Goal: Task Accomplishment & Management: Use online tool/utility

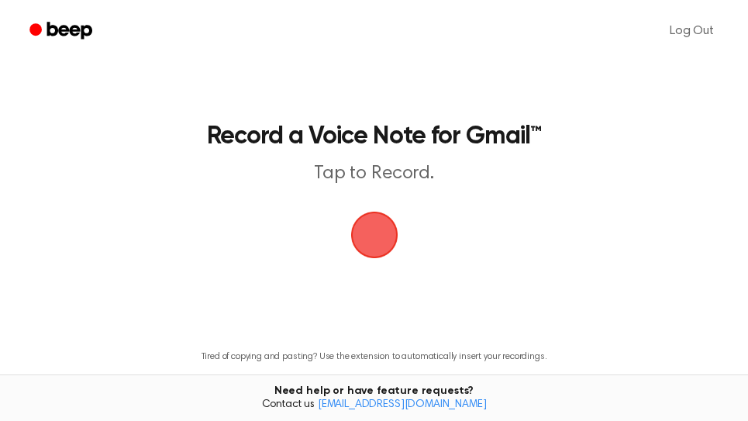
click at [382, 233] on span "button" at bounding box center [374, 234] width 75 height 75
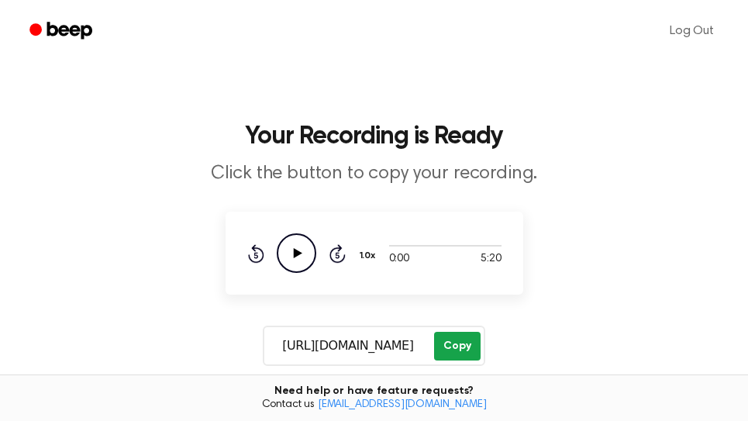
click at [458, 342] on button "Copy" at bounding box center [457, 346] width 46 height 29
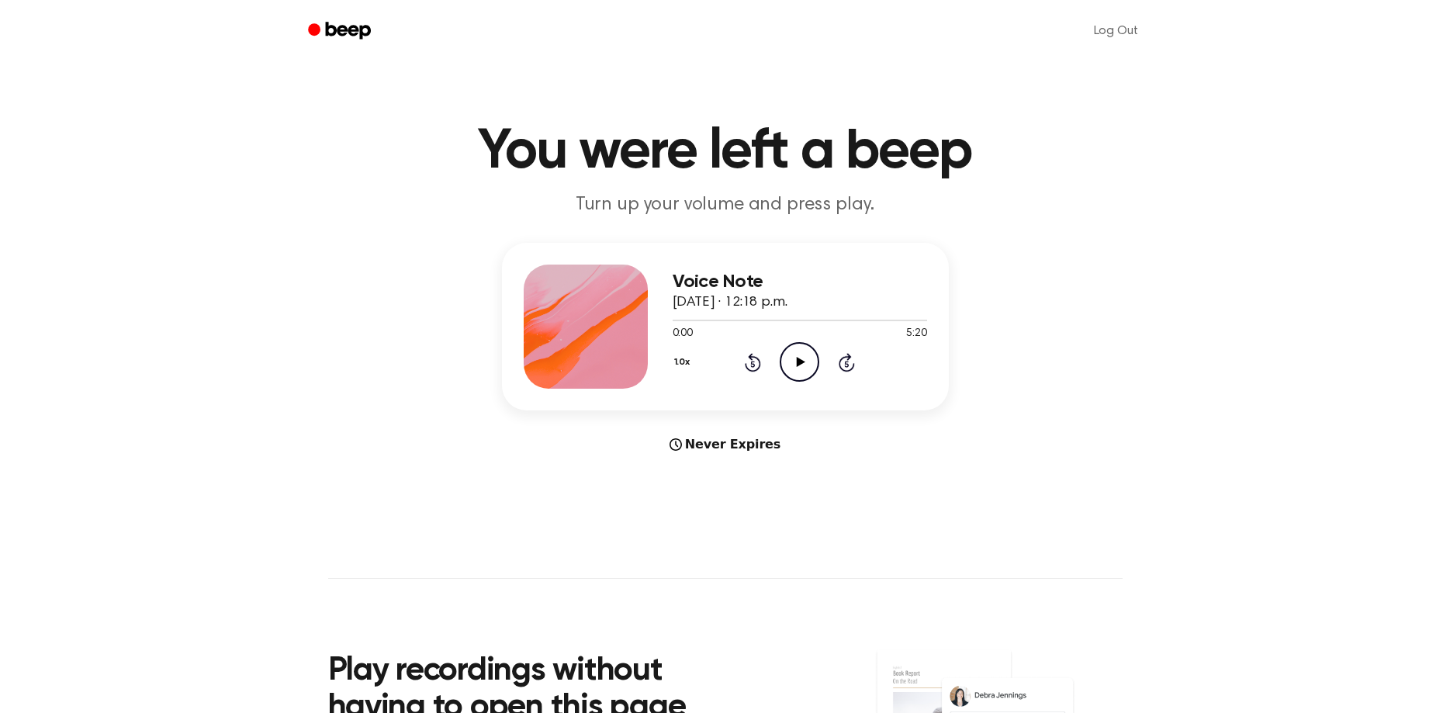
click at [811, 351] on icon "Play Audio" at bounding box center [800, 362] width 40 height 40
click at [907, 316] on div at bounding box center [799, 319] width 254 height 12
click at [849, 361] on icon "Skip 5 seconds" at bounding box center [846, 362] width 17 height 20
click at [850, 368] on icon "Skip 5 seconds" at bounding box center [846, 362] width 17 height 20
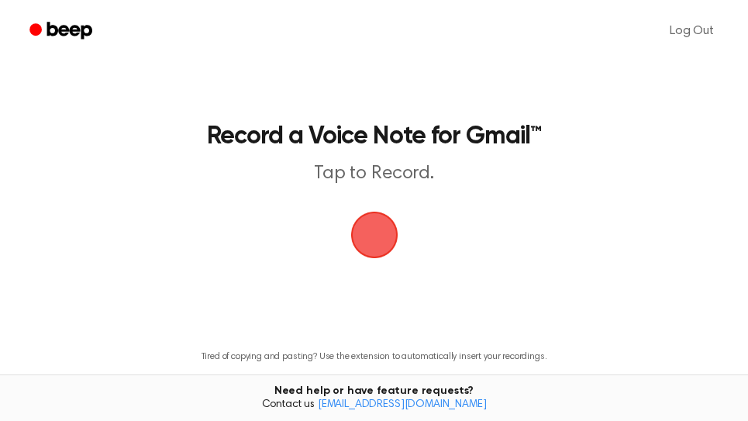
drag, startPoint x: 368, startPoint y: 227, endPoint x: 438, endPoint y: 197, distance: 76.1
click at [374, 223] on span "button" at bounding box center [374, 234] width 65 height 65
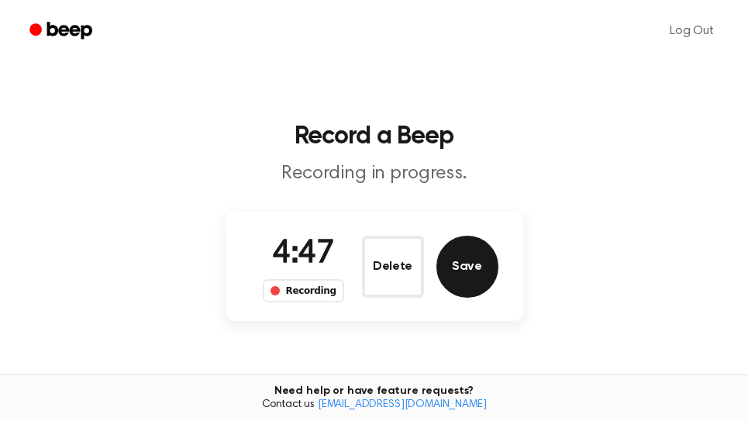
click at [489, 269] on button "Save" at bounding box center [468, 267] width 62 height 62
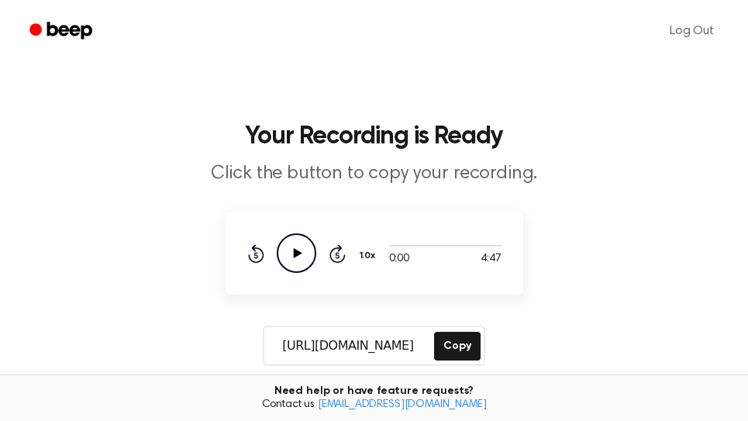
drag, startPoint x: 470, startPoint y: 351, endPoint x: 533, endPoint y: 275, distance: 98.6
click at [470, 351] on button "Copy" at bounding box center [457, 346] width 46 height 29
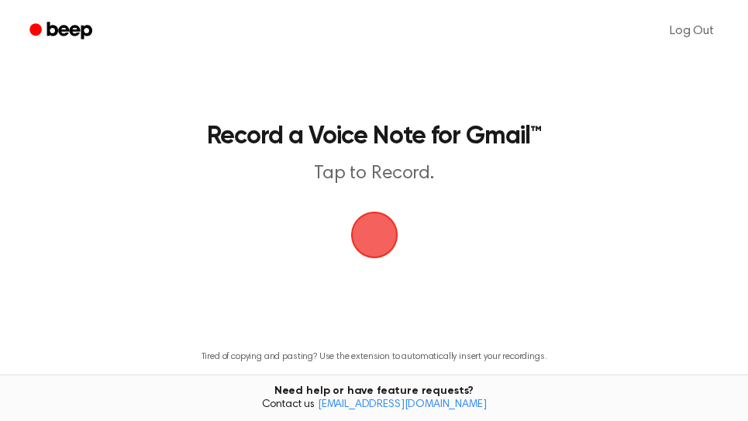
drag, startPoint x: 372, startPoint y: 239, endPoint x: 576, endPoint y: 13, distance: 304.8
click at [374, 237] on span "button" at bounding box center [374, 235] width 81 height 81
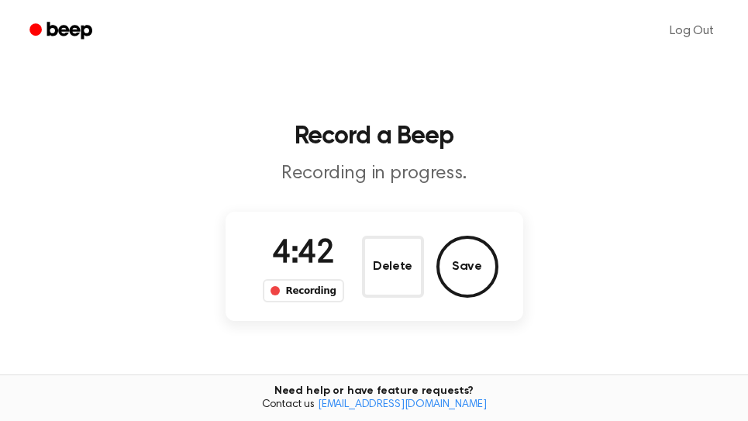
drag, startPoint x: 475, startPoint y: 269, endPoint x: 554, endPoint y: 188, distance: 113.0
click at [475, 268] on button "Save" at bounding box center [468, 267] width 62 height 62
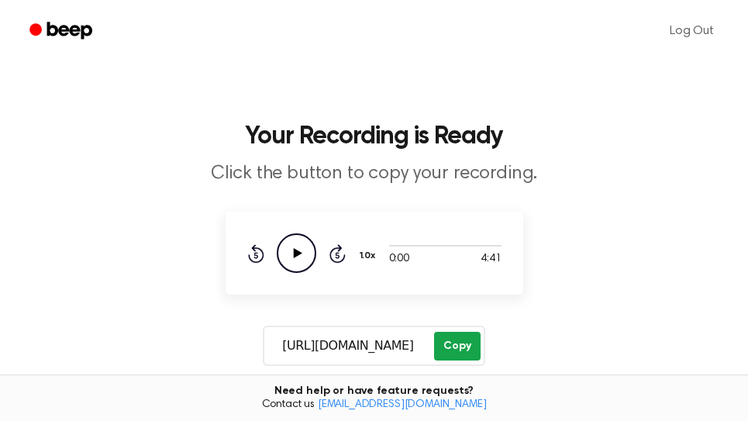
click at [459, 347] on button "Copy" at bounding box center [457, 346] width 46 height 29
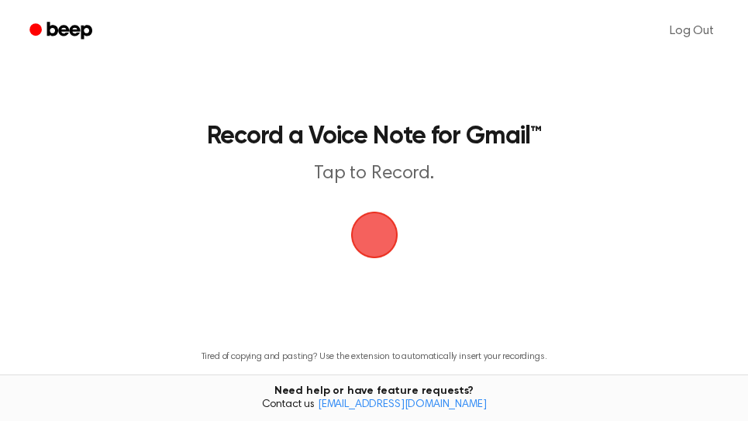
drag, startPoint x: 0, startPoint y: 0, endPoint x: 489, endPoint y: 188, distance: 524.2
click at [380, 242] on span "button" at bounding box center [375, 235] width 62 height 62
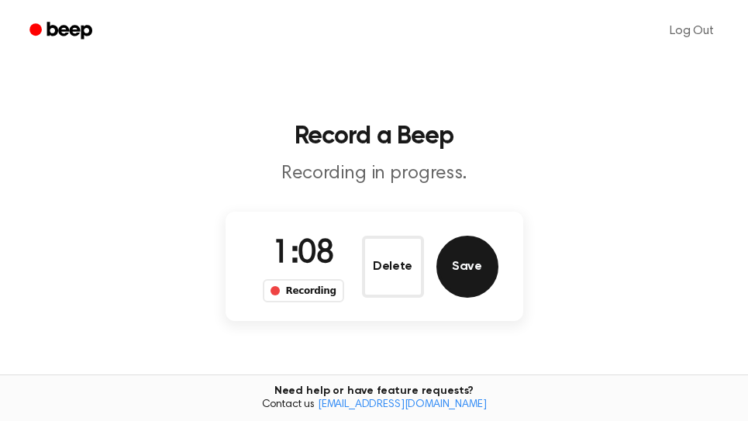
click at [480, 273] on button "Save" at bounding box center [468, 267] width 62 height 62
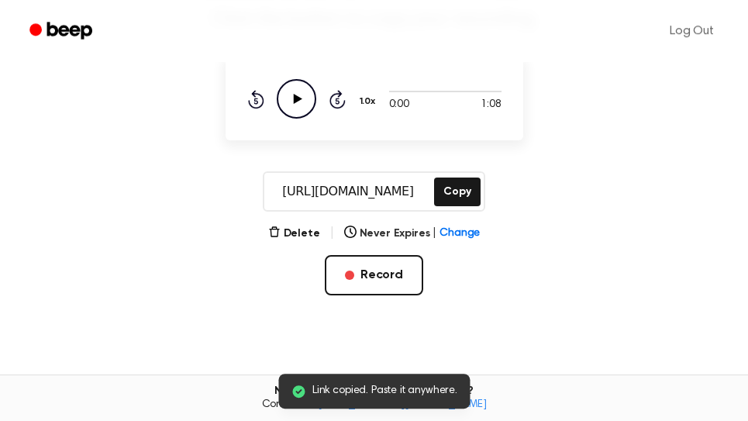
scroll to position [264, 0]
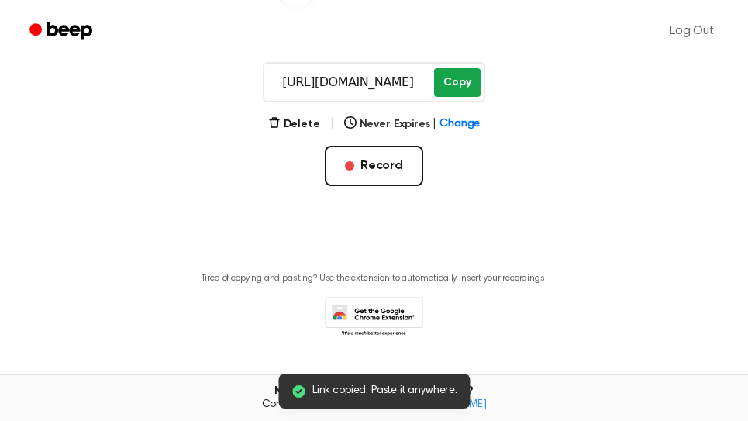
drag, startPoint x: 462, startPoint y: 89, endPoint x: 471, endPoint y: 99, distance: 13.2
click at [465, 92] on button "Copy" at bounding box center [457, 82] width 46 height 29
click at [459, 86] on button "Copy" at bounding box center [457, 82] width 46 height 29
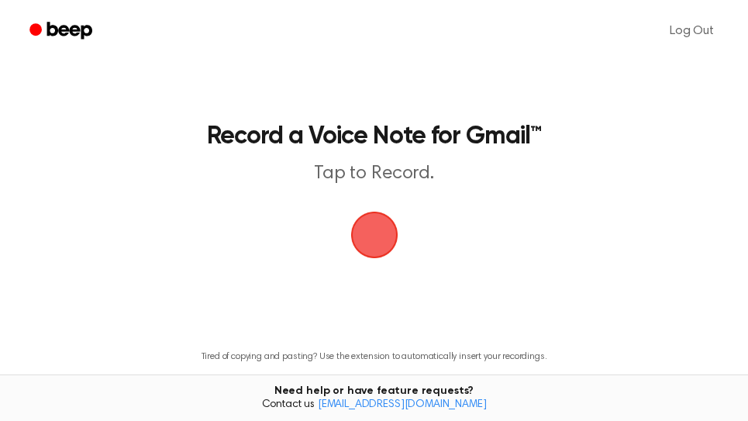
drag, startPoint x: 368, startPoint y: 223, endPoint x: 390, endPoint y: 222, distance: 22.5
click at [375, 222] on span "button" at bounding box center [373, 234] width 57 height 57
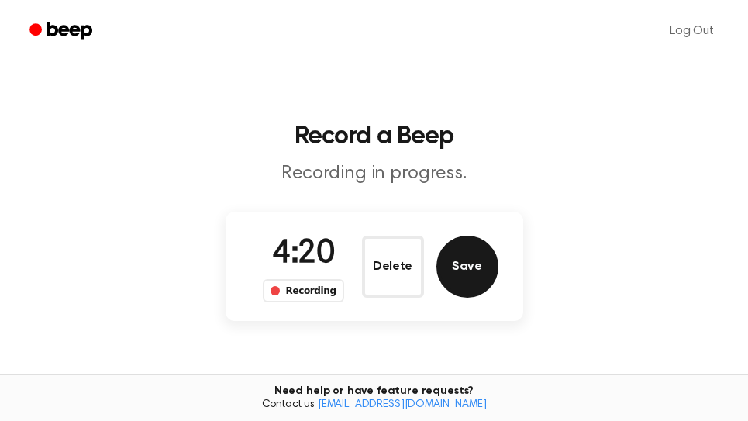
click at [474, 278] on button "Save" at bounding box center [468, 267] width 62 height 62
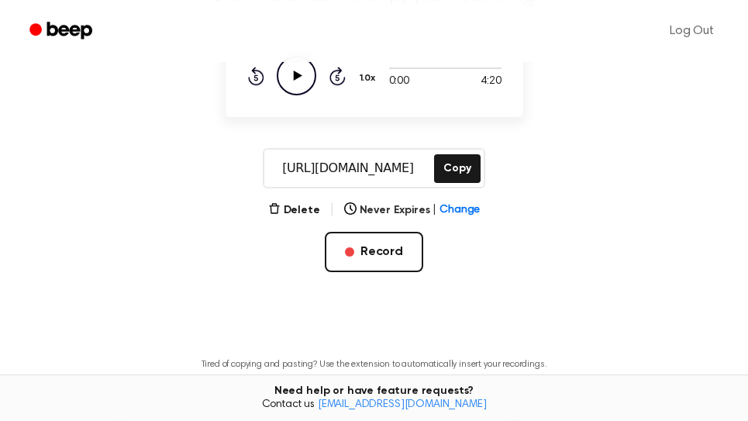
scroll to position [264, 0]
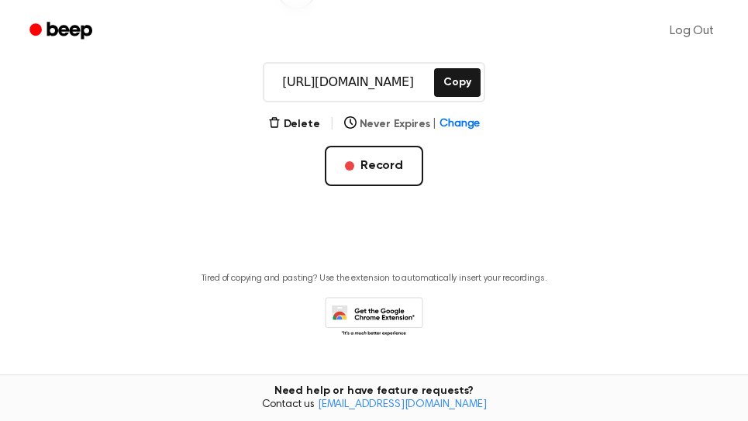
click at [466, 88] on button "Copy" at bounding box center [457, 82] width 46 height 29
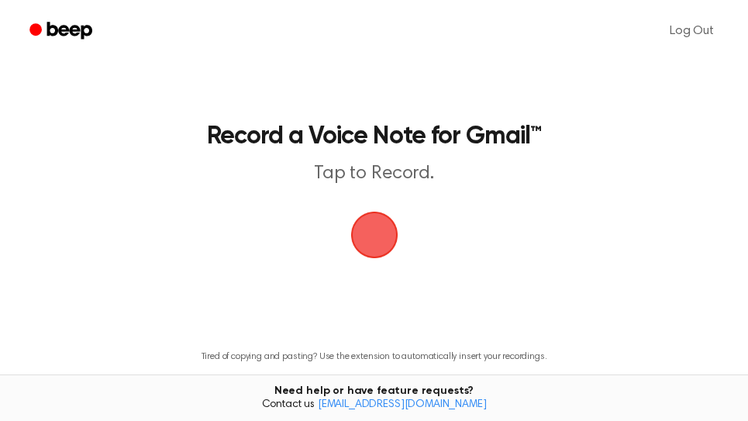
drag, startPoint x: 379, startPoint y: 226, endPoint x: 546, endPoint y: 117, distance: 200.1
click at [385, 220] on span "button" at bounding box center [374, 235] width 60 height 60
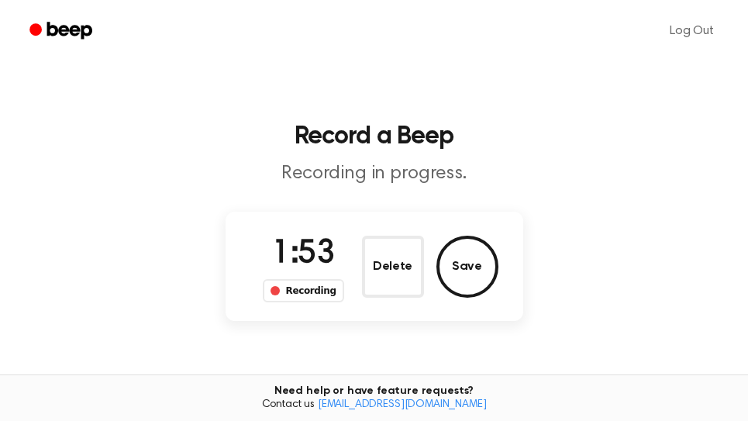
drag, startPoint x: 465, startPoint y: 260, endPoint x: 581, endPoint y: 271, distance: 116.9
click at [466, 258] on button "Save" at bounding box center [468, 267] width 62 height 62
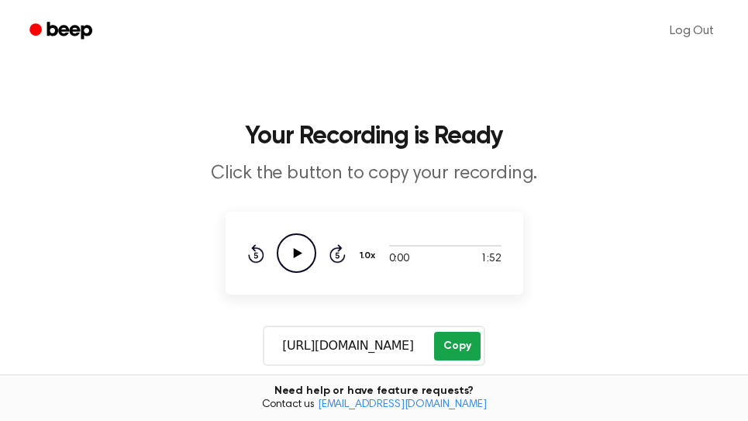
click at [468, 350] on button "Copy" at bounding box center [457, 346] width 46 height 29
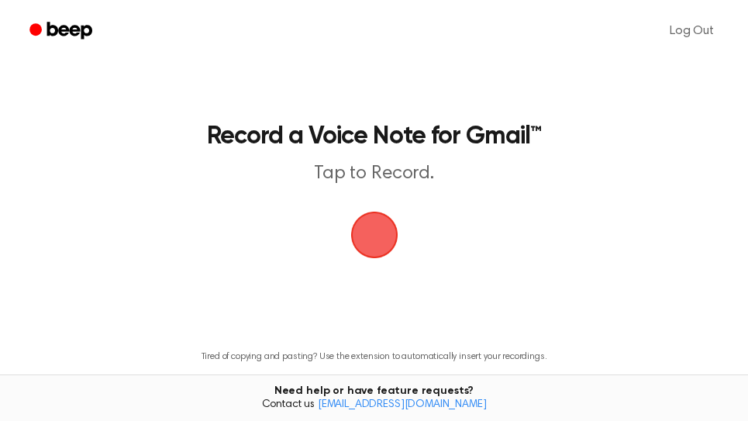
click at [381, 245] on span "button" at bounding box center [374, 234] width 75 height 75
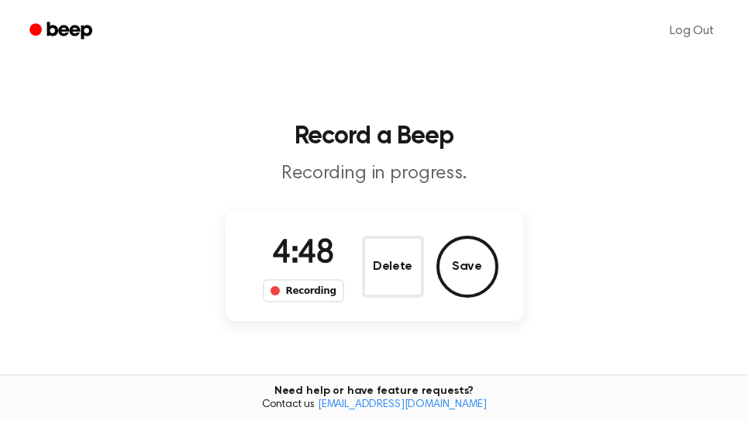
drag, startPoint x: 485, startPoint y: 282, endPoint x: 542, endPoint y: 277, distance: 57.6
click at [485, 278] on button "Save" at bounding box center [468, 267] width 62 height 62
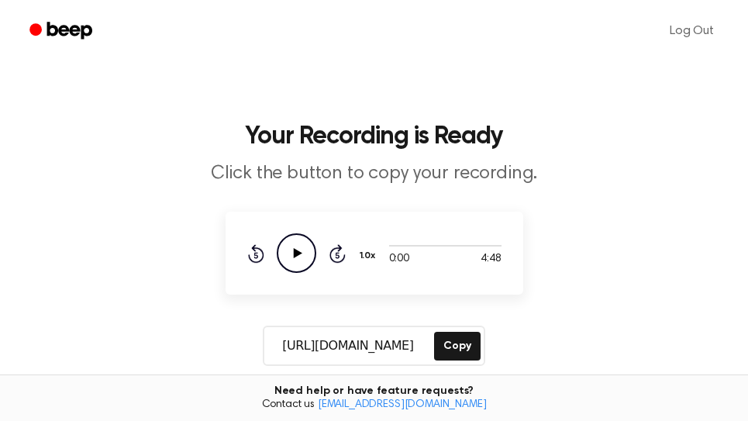
drag, startPoint x: 465, startPoint y: 352, endPoint x: 586, endPoint y: 309, distance: 128.6
click at [465, 351] on button "Copy" at bounding box center [457, 346] width 46 height 29
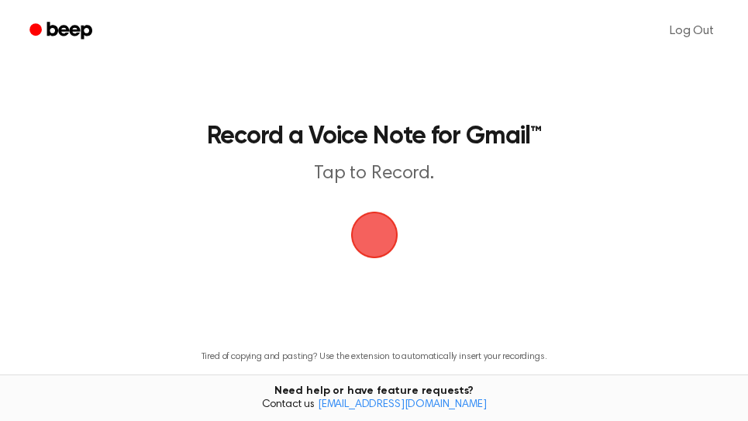
click at [381, 233] on span "button" at bounding box center [374, 235] width 86 height 86
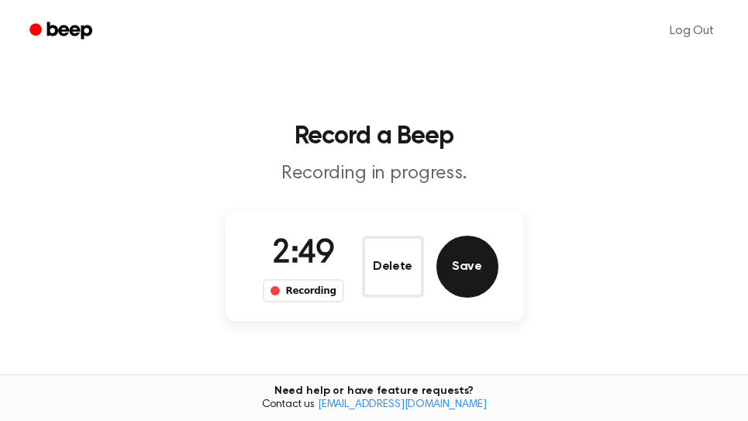
click at [475, 241] on button "Save" at bounding box center [468, 267] width 62 height 62
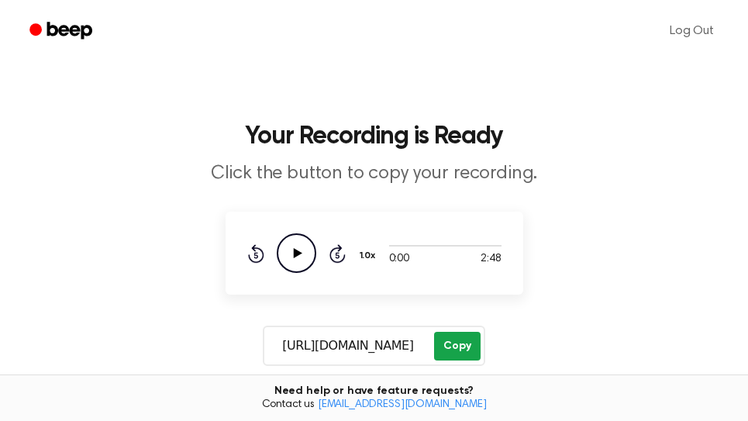
click at [456, 340] on button "Copy" at bounding box center [457, 346] width 46 height 29
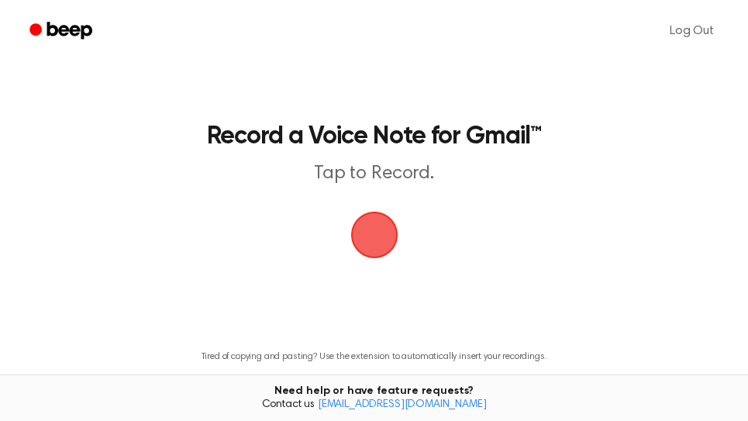
drag, startPoint x: 382, startPoint y: 237, endPoint x: 611, endPoint y: 95, distance: 268.9
click at [382, 234] on span "button" at bounding box center [374, 235] width 80 height 80
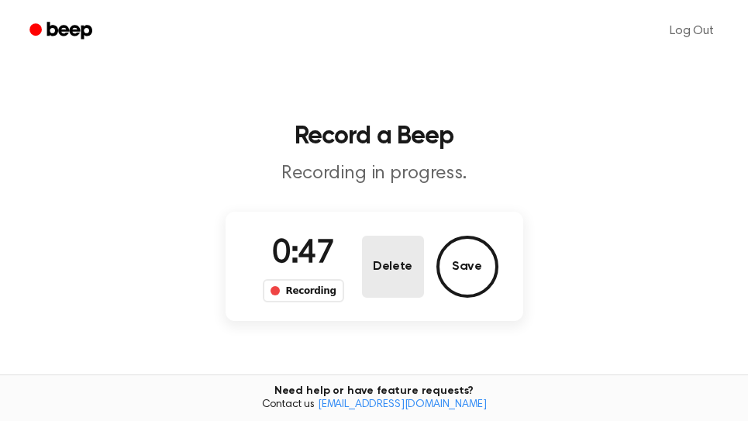
click at [393, 278] on button "Delete" at bounding box center [393, 267] width 62 height 62
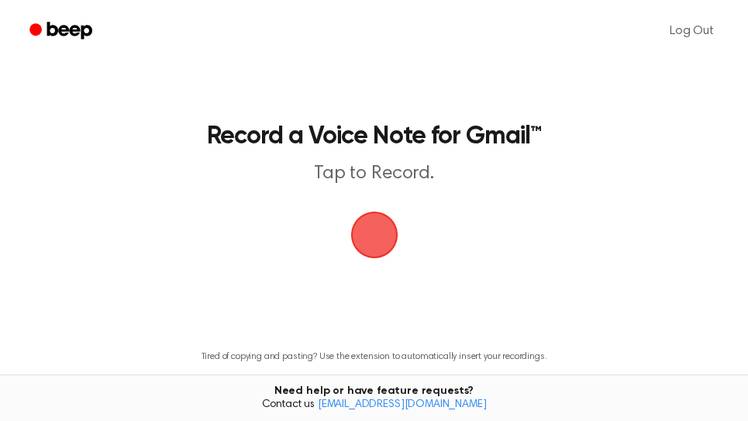
click at [379, 244] on span "button" at bounding box center [373, 235] width 73 height 73
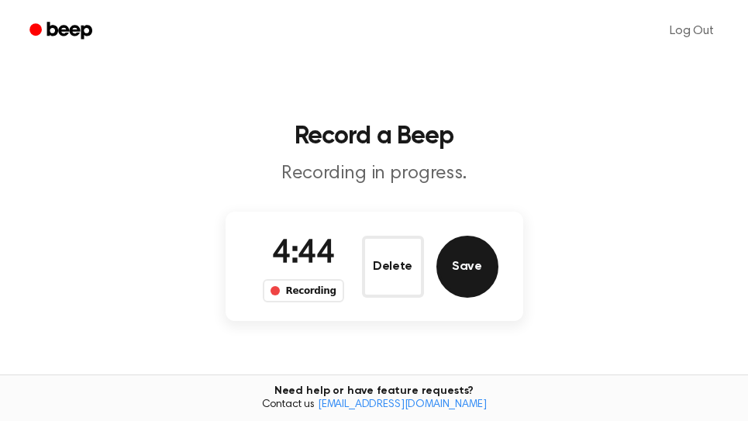
click at [491, 274] on button "Save" at bounding box center [468, 267] width 62 height 62
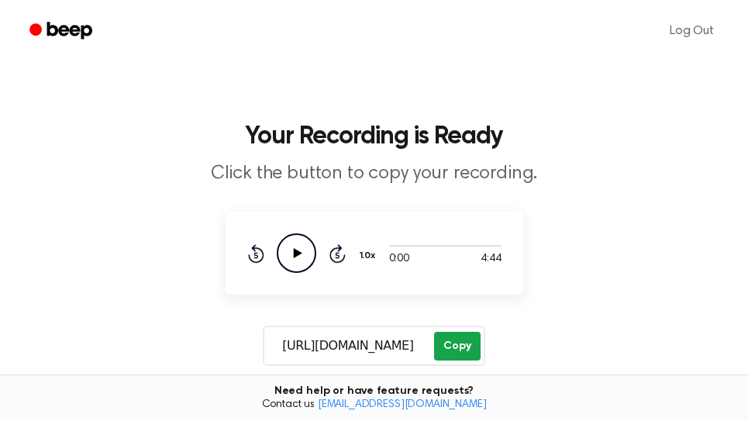
click at [467, 346] on button "Copy" at bounding box center [457, 346] width 46 height 29
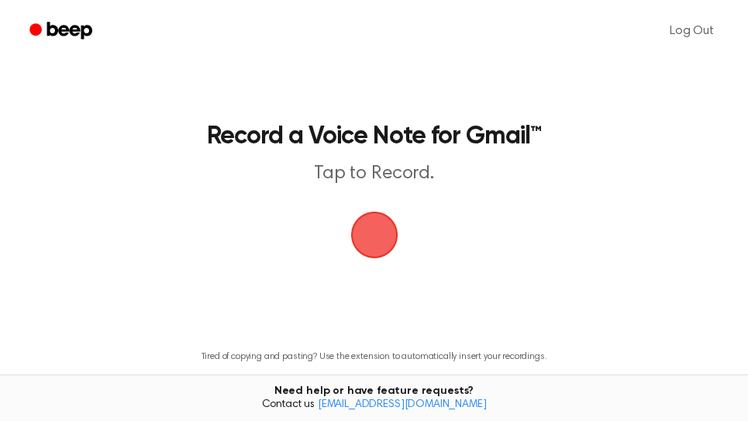
click at [377, 226] on span "button" at bounding box center [375, 235] width 56 height 56
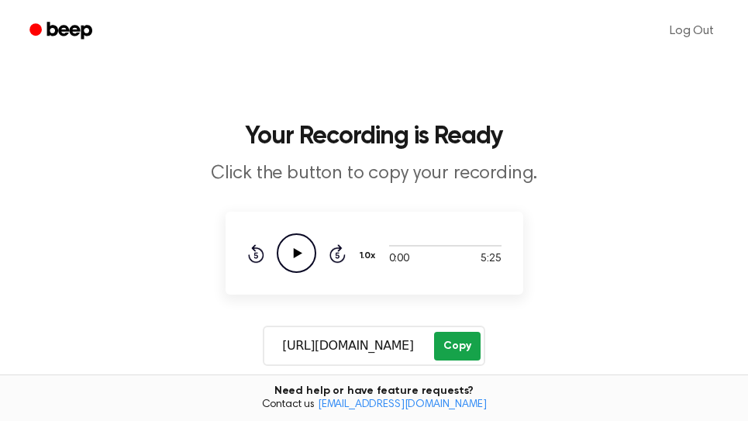
click at [457, 349] on button "Copy" at bounding box center [457, 346] width 46 height 29
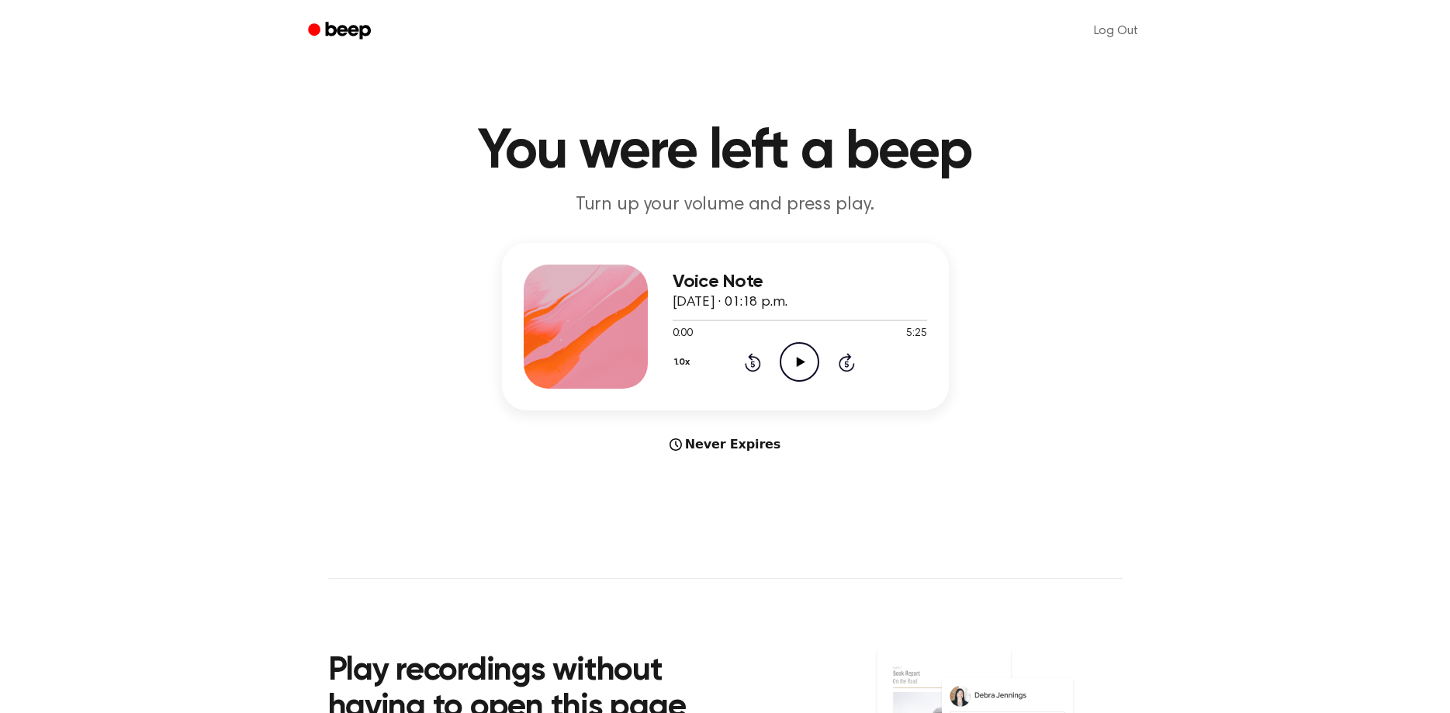
click at [803, 368] on icon "Play Audio" at bounding box center [800, 362] width 40 height 40
click at [911, 319] on div at bounding box center [799, 319] width 254 height 12
click at [840, 363] on icon at bounding box center [846, 362] width 16 height 19
click at [757, 368] on icon at bounding box center [753, 362] width 16 height 19
click at [789, 361] on icon "Play Audio" at bounding box center [800, 362] width 40 height 40
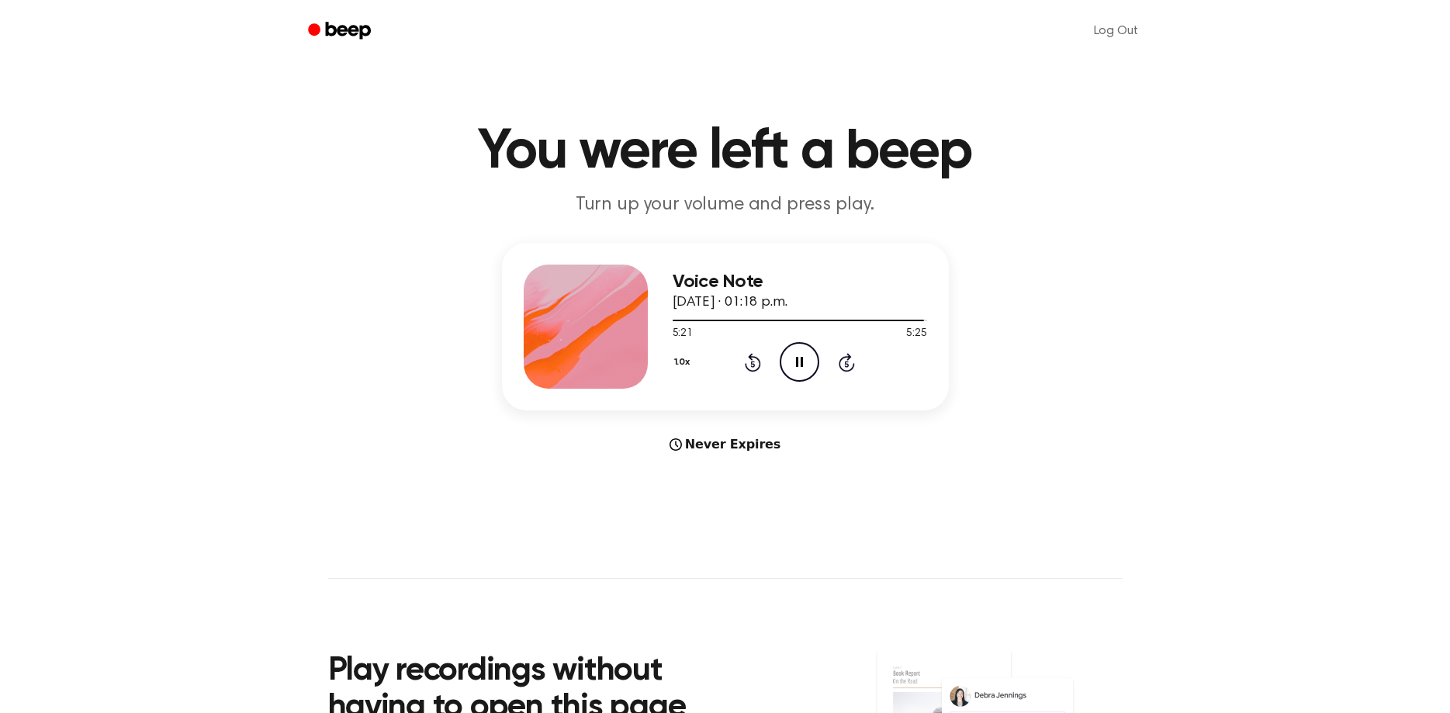
click at [751, 363] on icon "Rewind 5 seconds" at bounding box center [752, 362] width 17 height 20
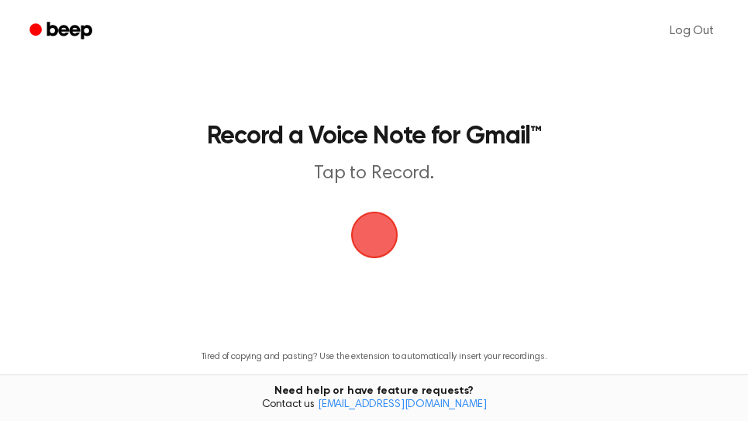
click at [388, 242] on span "button" at bounding box center [373, 234] width 57 height 57
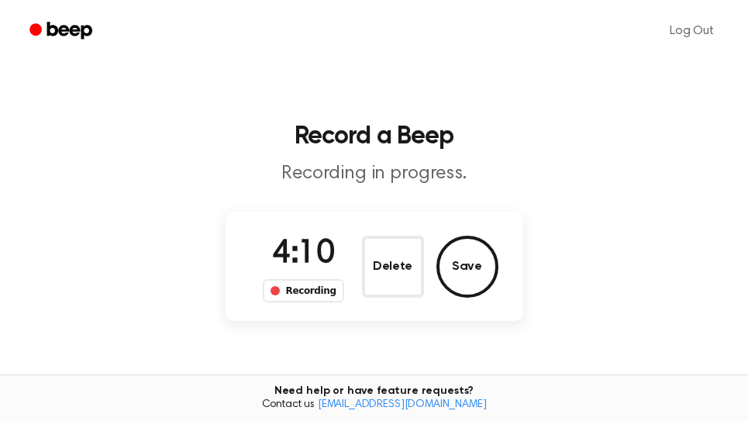
click at [478, 266] on button "Save" at bounding box center [468, 267] width 62 height 62
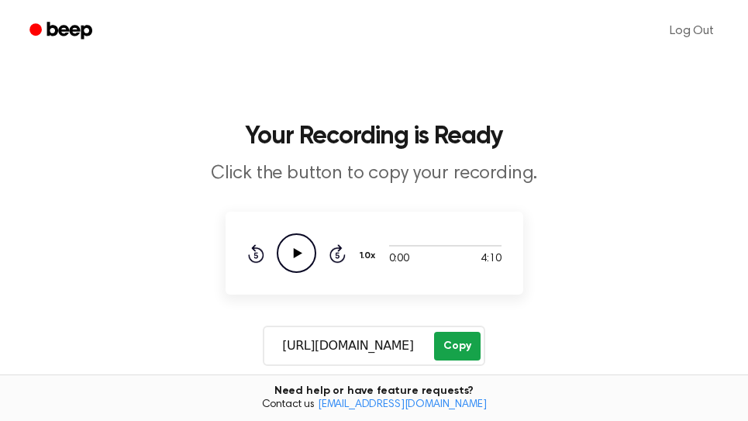
click at [468, 351] on button "Copy" at bounding box center [457, 346] width 46 height 29
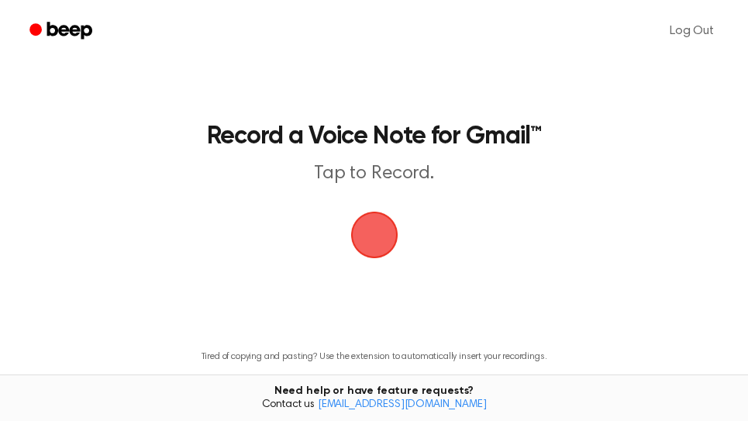
click at [381, 223] on span "button" at bounding box center [374, 235] width 87 height 87
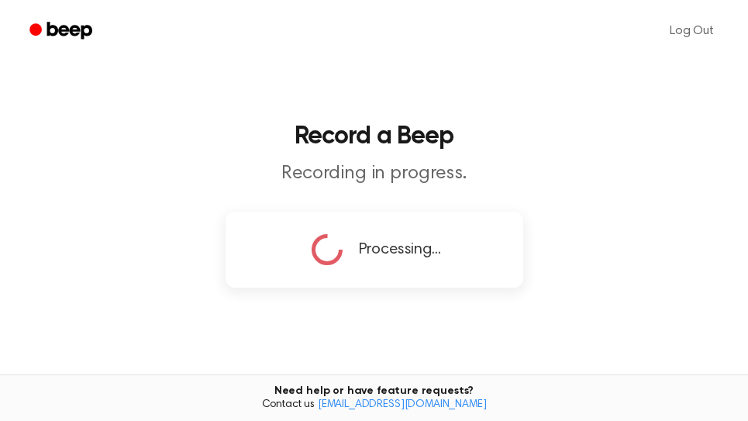
click at [473, 254] on div "Processing..." at bounding box center [375, 249] width 248 height 39
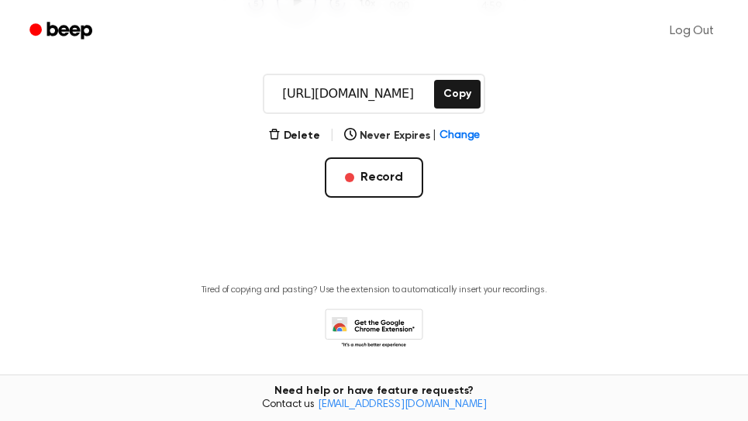
scroll to position [264, 0]
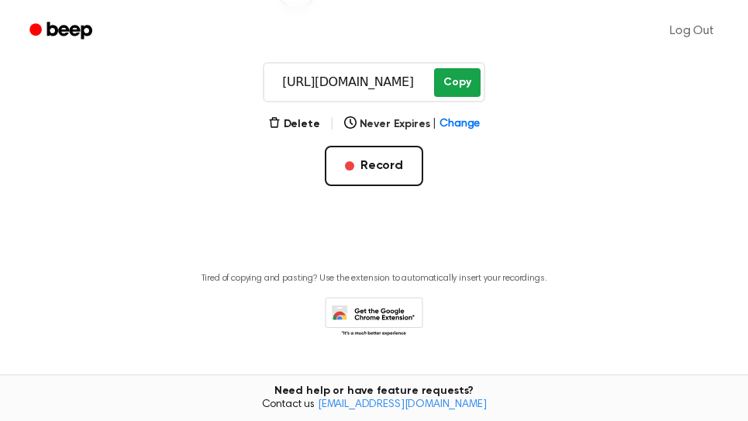
click at [468, 76] on button "Copy" at bounding box center [457, 82] width 46 height 29
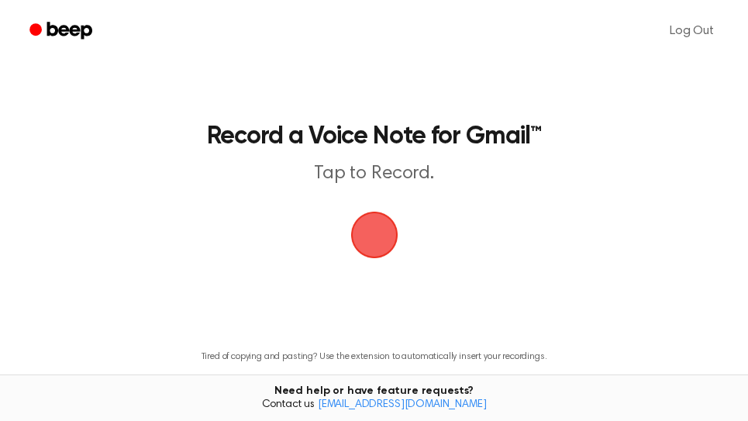
click at [374, 232] on span "button" at bounding box center [375, 235] width 56 height 56
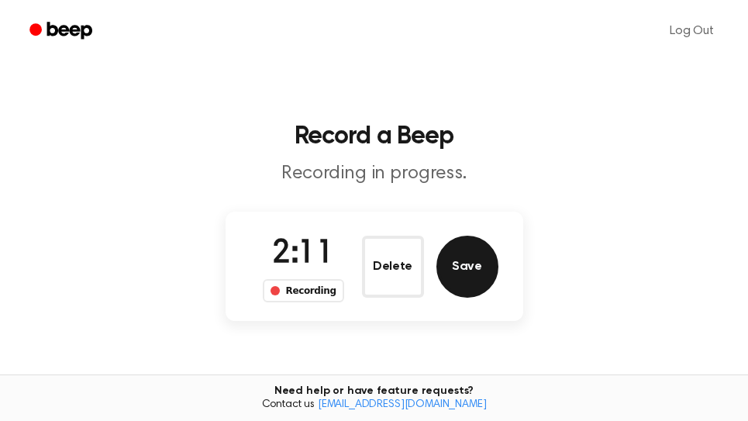
click at [477, 265] on button "Save" at bounding box center [468, 267] width 62 height 62
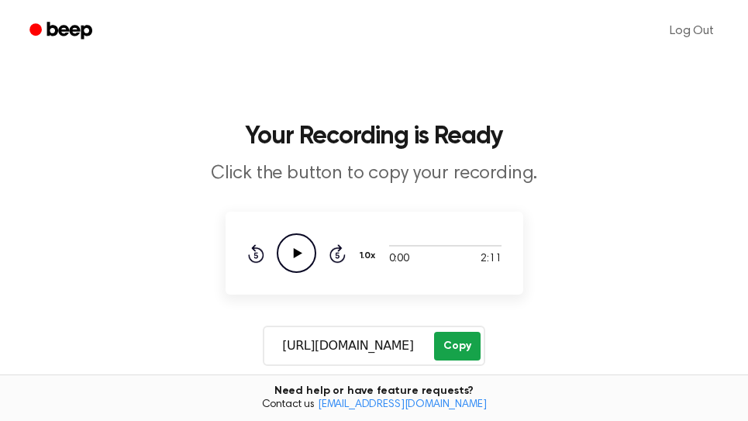
click at [467, 349] on button "Copy" at bounding box center [457, 346] width 46 height 29
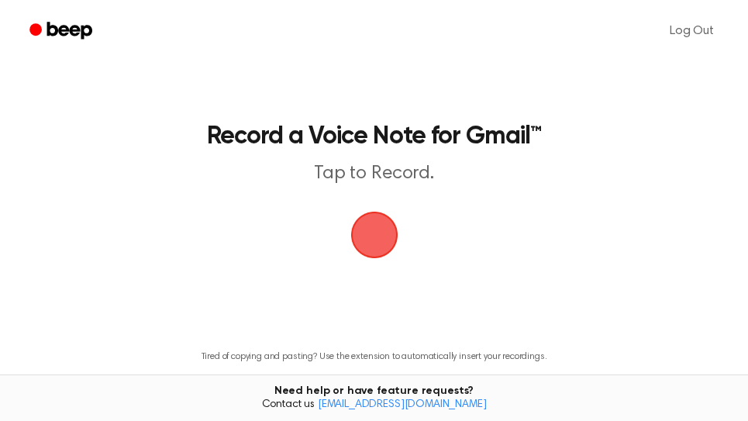
drag, startPoint x: 380, startPoint y: 238, endPoint x: 558, endPoint y: 14, distance: 286.0
click at [382, 237] on span "button" at bounding box center [373, 234] width 57 height 57
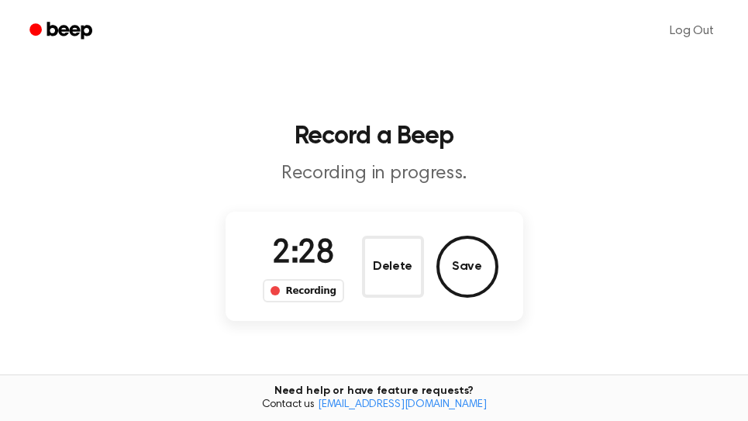
click at [470, 273] on button "Save" at bounding box center [468, 267] width 62 height 62
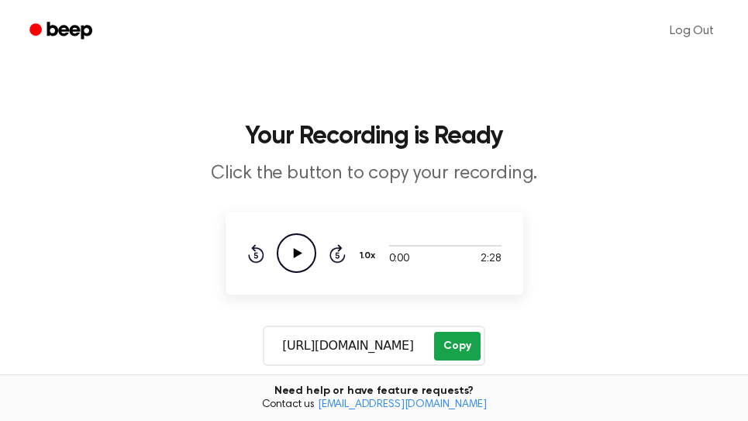
click at [459, 354] on button "Copy" at bounding box center [457, 346] width 46 height 29
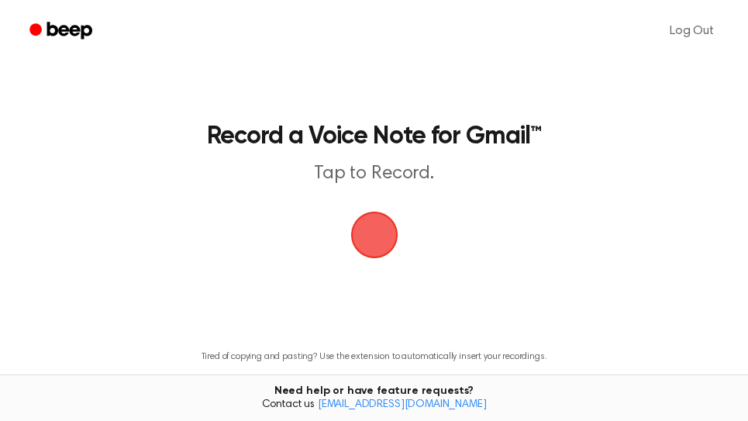
drag, startPoint x: 0, startPoint y: 0, endPoint x: 411, endPoint y: 205, distance: 459.3
click at [374, 237] on span "button" at bounding box center [374, 234] width 65 height 65
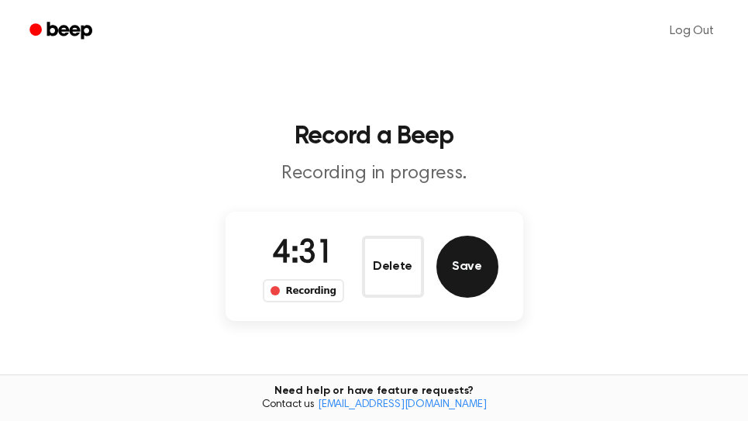
click at [468, 268] on button "Save" at bounding box center [468, 267] width 62 height 62
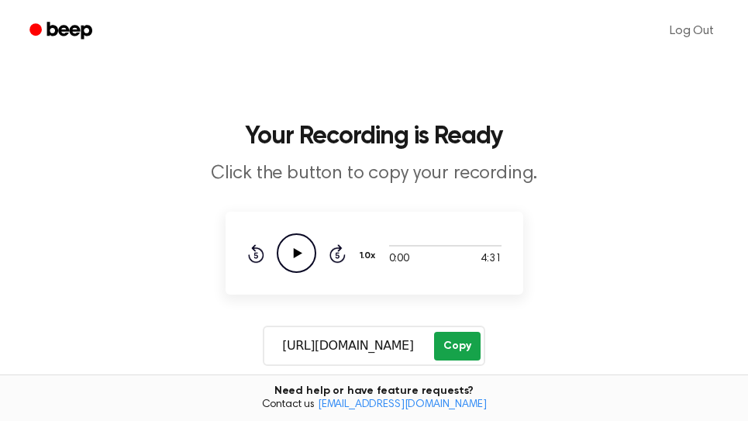
click at [468, 335] on button "Copy" at bounding box center [457, 346] width 46 height 29
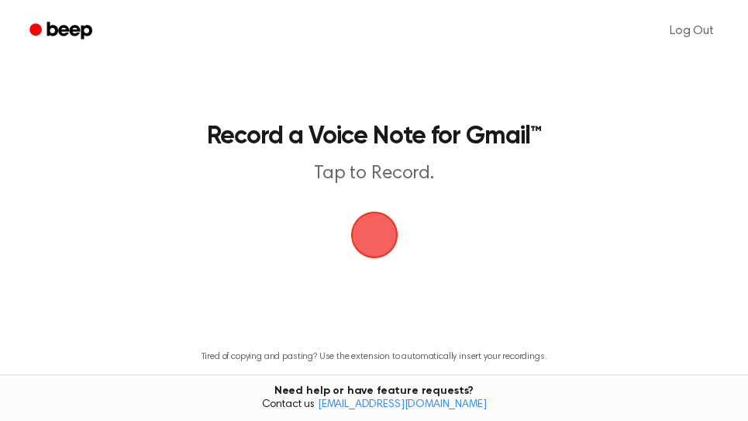
click at [381, 234] on span "button" at bounding box center [374, 235] width 87 height 87
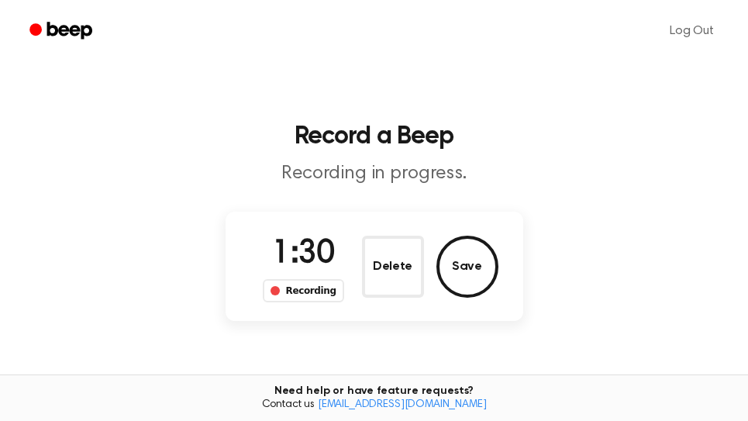
drag, startPoint x: 467, startPoint y: 261, endPoint x: 556, endPoint y: 265, distance: 89.3
click at [468, 261] on button "Save" at bounding box center [468, 267] width 62 height 62
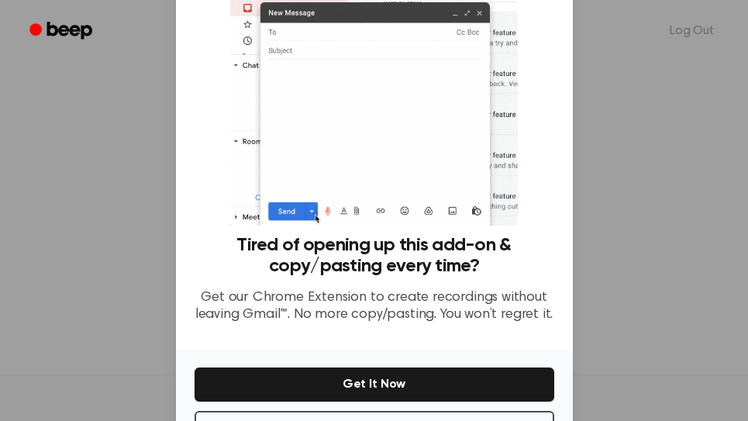
scroll to position [156, 0]
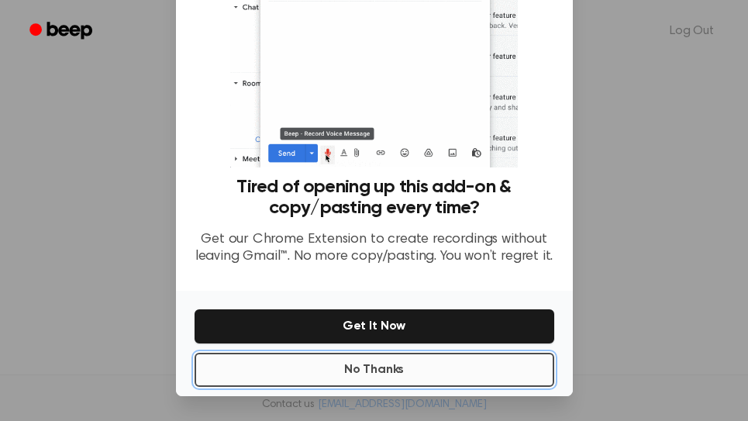
click at [391, 376] on button "No Thanks" at bounding box center [375, 370] width 360 height 34
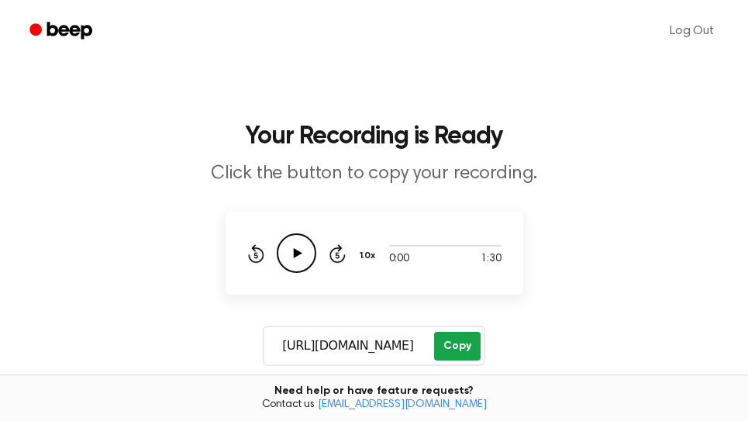
click at [459, 340] on button "Copy" at bounding box center [457, 346] width 46 height 29
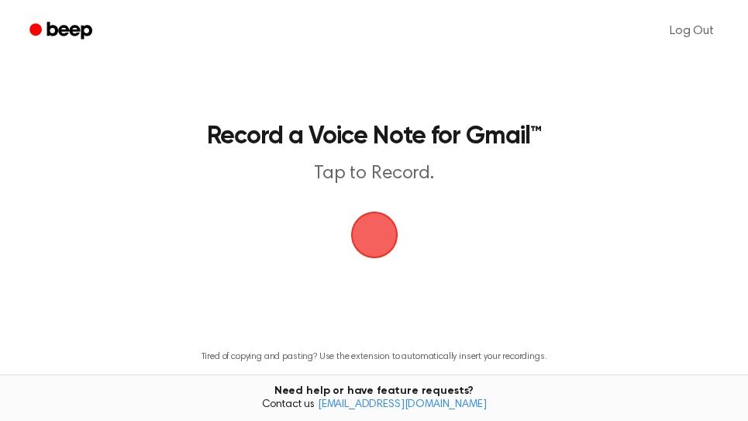
click at [377, 222] on span "button" at bounding box center [373, 234] width 57 height 57
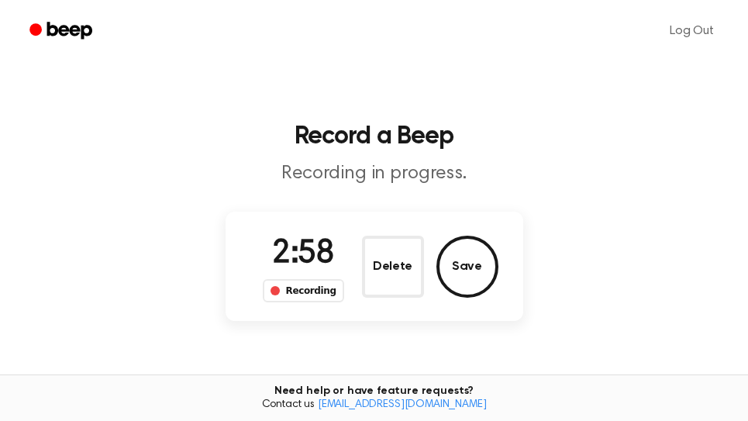
drag, startPoint x: 483, startPoint y: 268, endPoint x: 534, endPoint y: 254, distance: 53.3
click at [483, 268] on button "Save" at bounding box center [468, 267] width 62 height 62
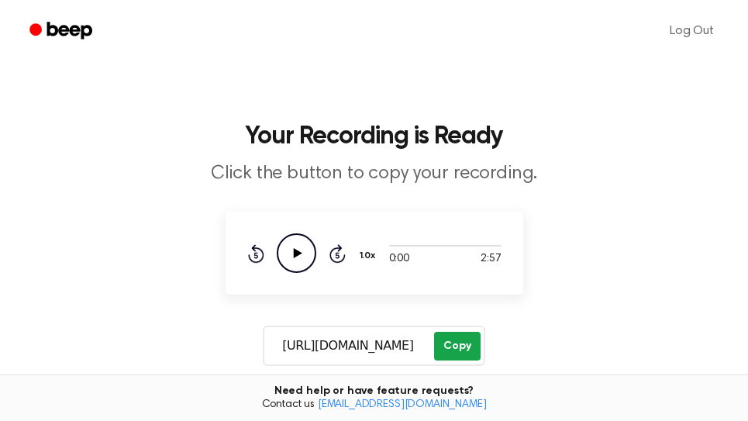
drag, startPoint x: 468, startPoint y: 347, endPoint x: 416, endPoint y: 355, distance: 53.3
click at [468, 349] on button "Copy" at bounding box center [457, 346] width 46 height 29
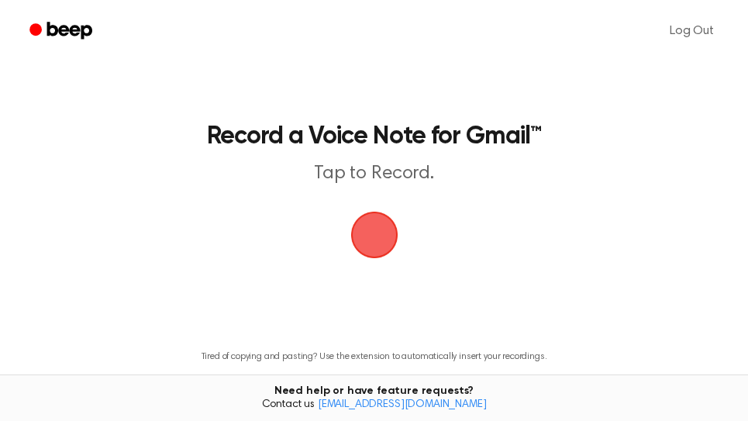
click at [387, 237] on span "button" at bounding box center [374, 234] width 43 height 43
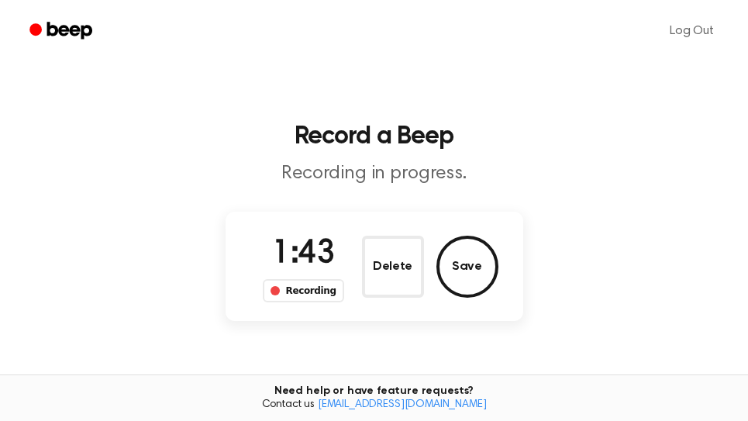
click at [454, 231] on div "1:43 Recording Delete Save" at bounding box center [375, 266] width 298 height 109
click at [475, 259] on button "Save" at bounding box center [468, 267] width 62 height 62
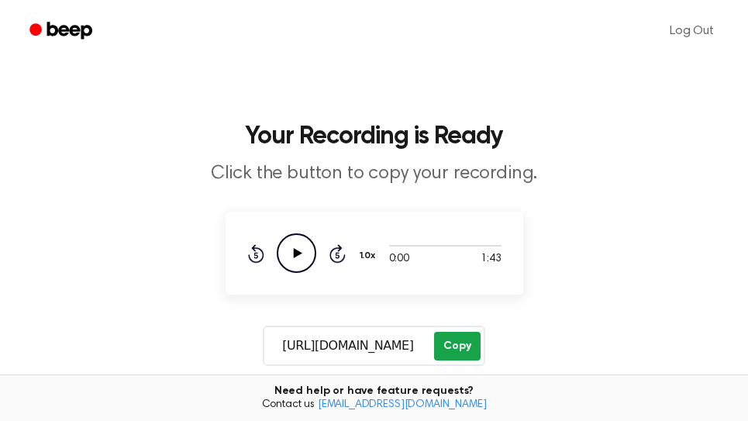
click at [469, 347] on button "Copy" at bounding box center [457, 346] width 46 height 29
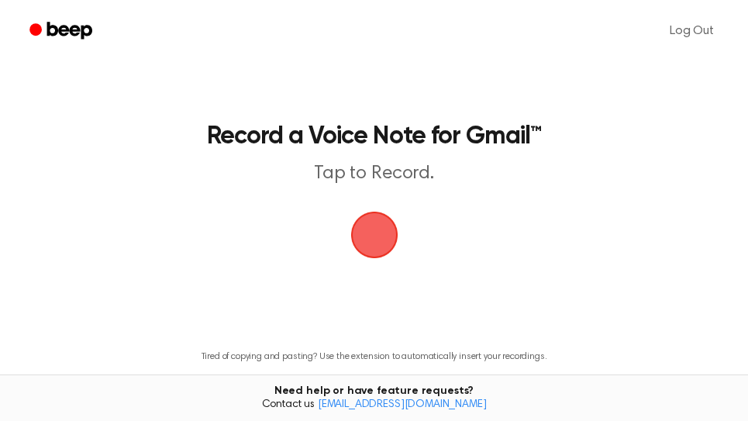
click at [371, 241] on span "button" at bounding box center [374, 234] width 43 height 43
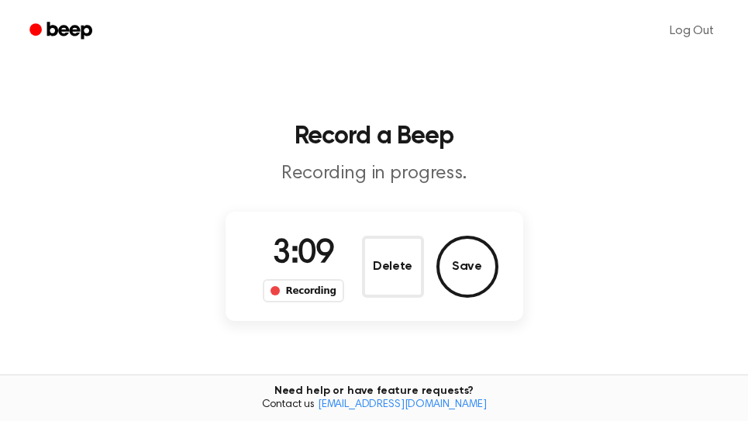
click at [452, 264] on button "Save" at bounding box center [468, 267] width 62 height 62
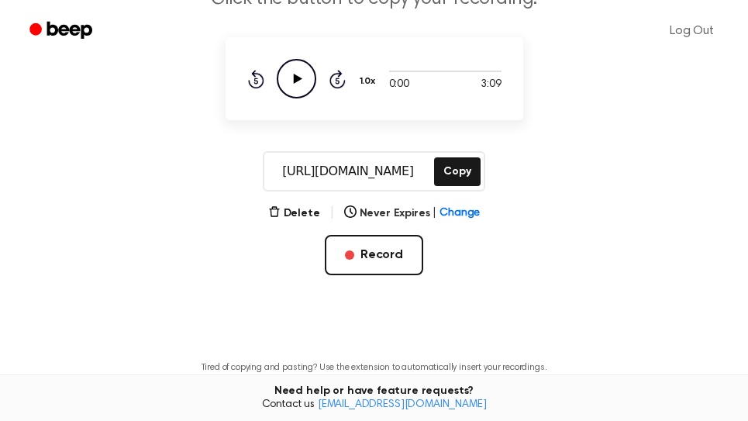
scroll to position [264, 0]
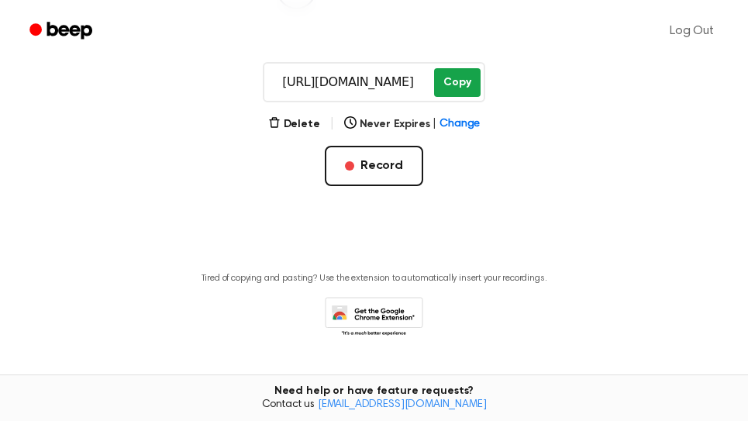
click at [468, 86] on button "Copy" at bounding box center [457, 82] width 46 height 29
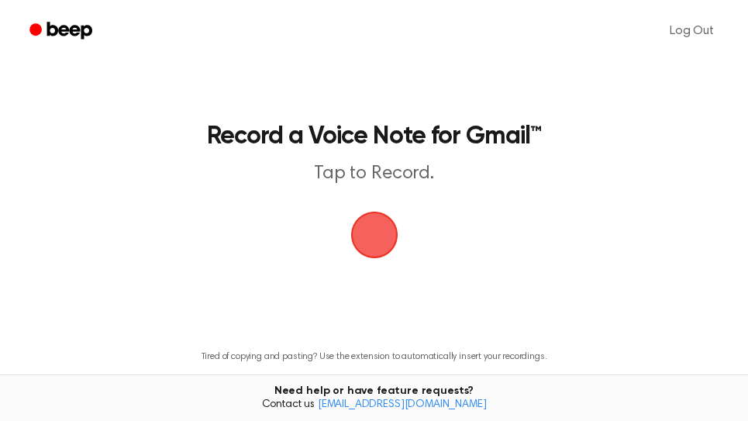
click at [388, 235] on span "button" at bounding box center [374, 235] width 47 height 47
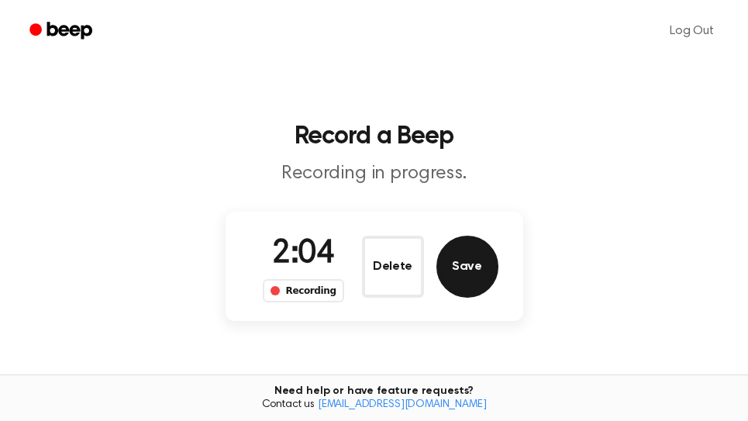
click at [472, 266] on button "Save" at bounding box center [468, 267] width 62 height 62
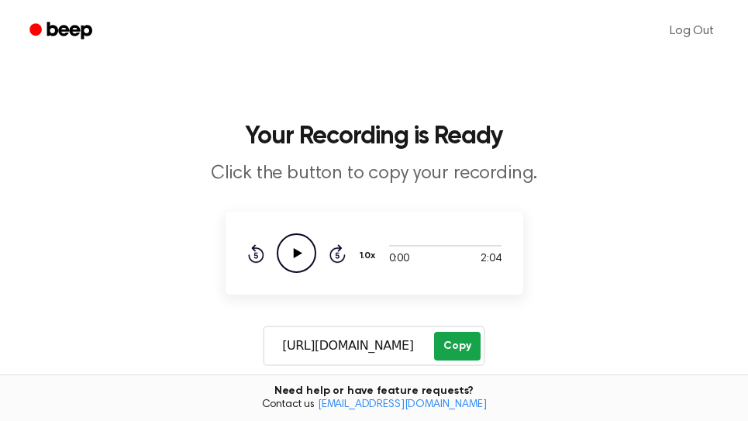
click at [462, 341] on button "Copy" at bounding box center [457, 346] width 46 height 29
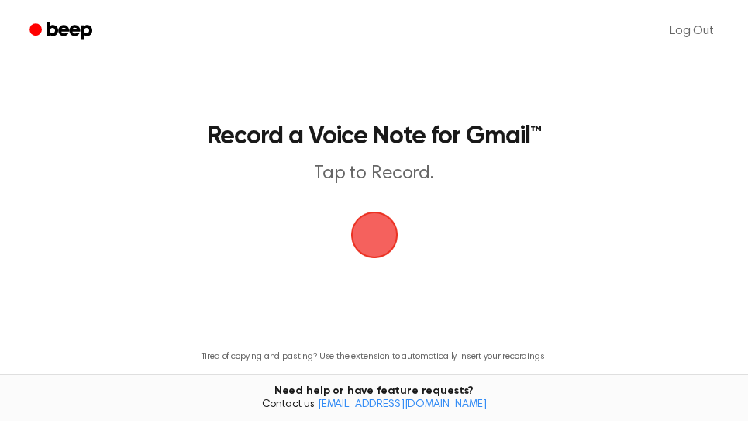
drag, startPoint x: 384, startPoint y: 247, endPoint x: 550, endPoint y: 21, distance: 280.8
click at [384, 247] on span "button" at bounding box center [374, 235] width 86 height 86
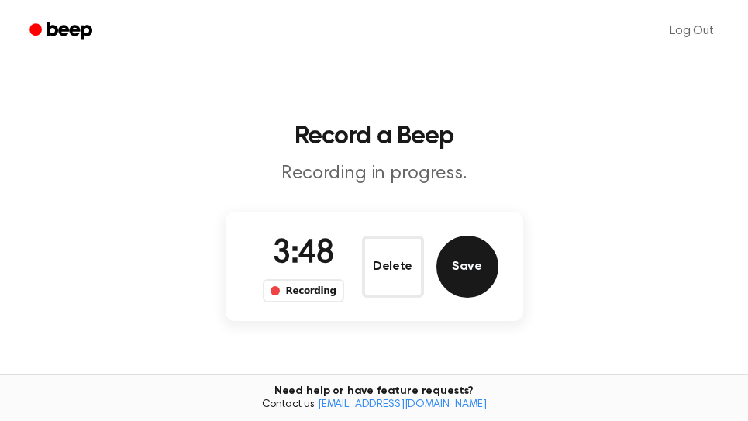
click at [481, 267] on button "Save" at bounding box center [468, 267] width 62 height 62
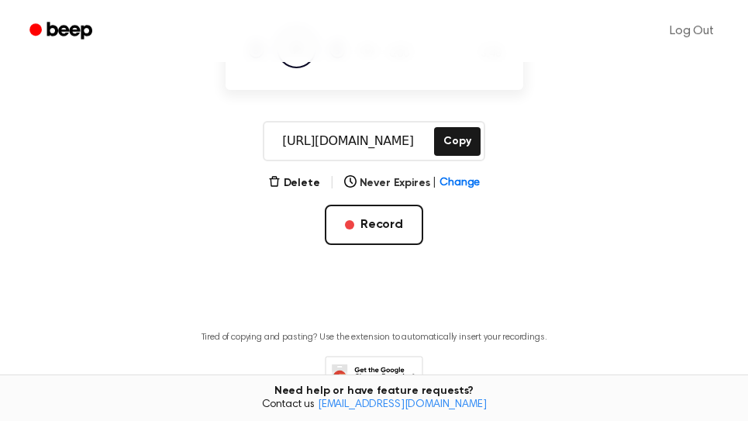
scroll to position [264, 0]
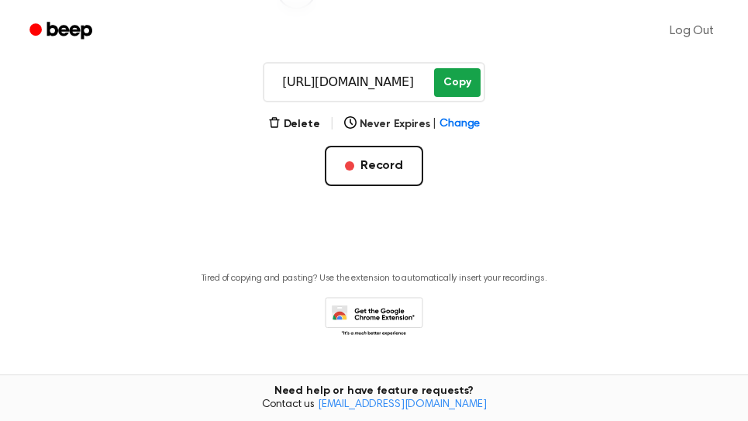
click at [469, 78] on button "Copy" at bounding box center [457, 82] width 46 height 29
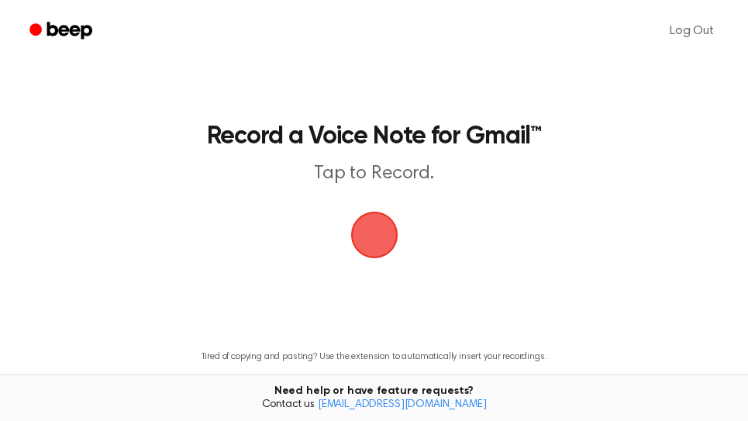
drag, startPoint x: 381, startPoint y: 235, endPoint x: 515, endPoint y: 0, distance: 270.6
click at [387, 228] on span "button" at bounding box center [374, 235] width 87 height 87
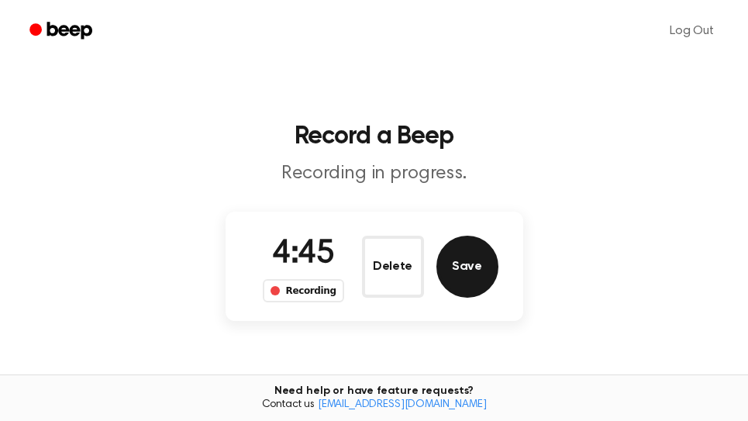
drag, startPoint x: 483, startPoint y: 263, endPoint x: 583, endPoint y: 230, distance: 104.7
click at [483, 264] on button "Save" at bounding box center [468, 267] width 62 height 62
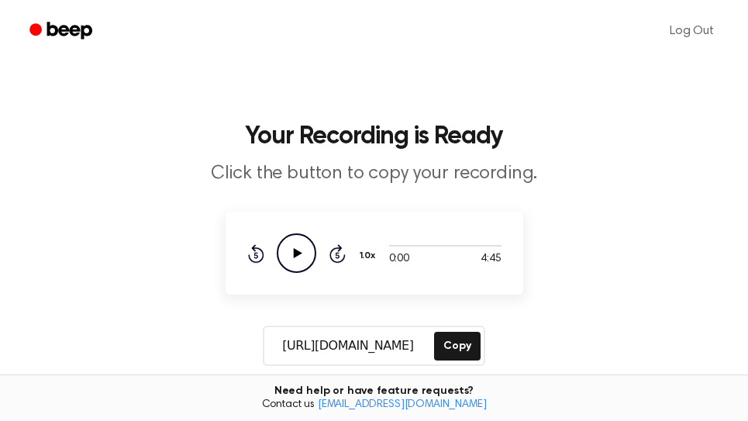
drag, startPoint x: 459, startPoint y: 352, endPoint x: 486, endPoint y: 273, distance: 83.4
click at [460, 351] on button "Copy" at bounding box center [457, 346] width 46 height 29
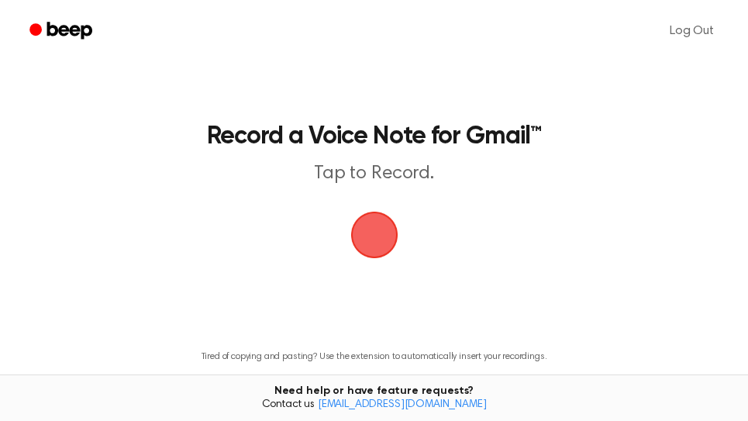
click at [380, 228] on span "button" at bounding box center [374, 235] width 47 height 47
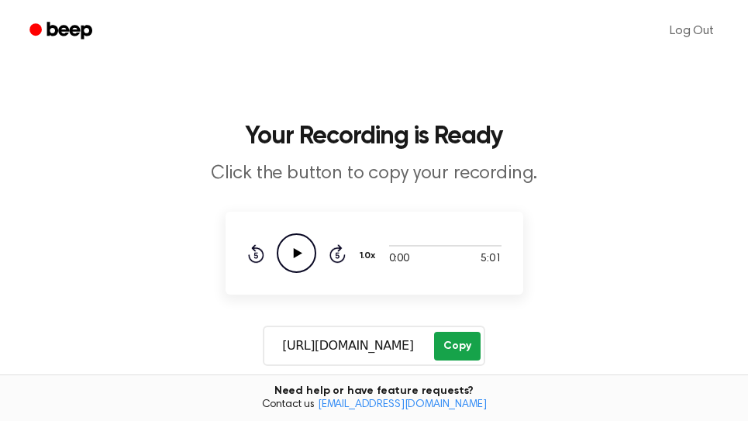
click at [448, 339] on button "Copy" at bounding box center [457, 346] width 46 height 29
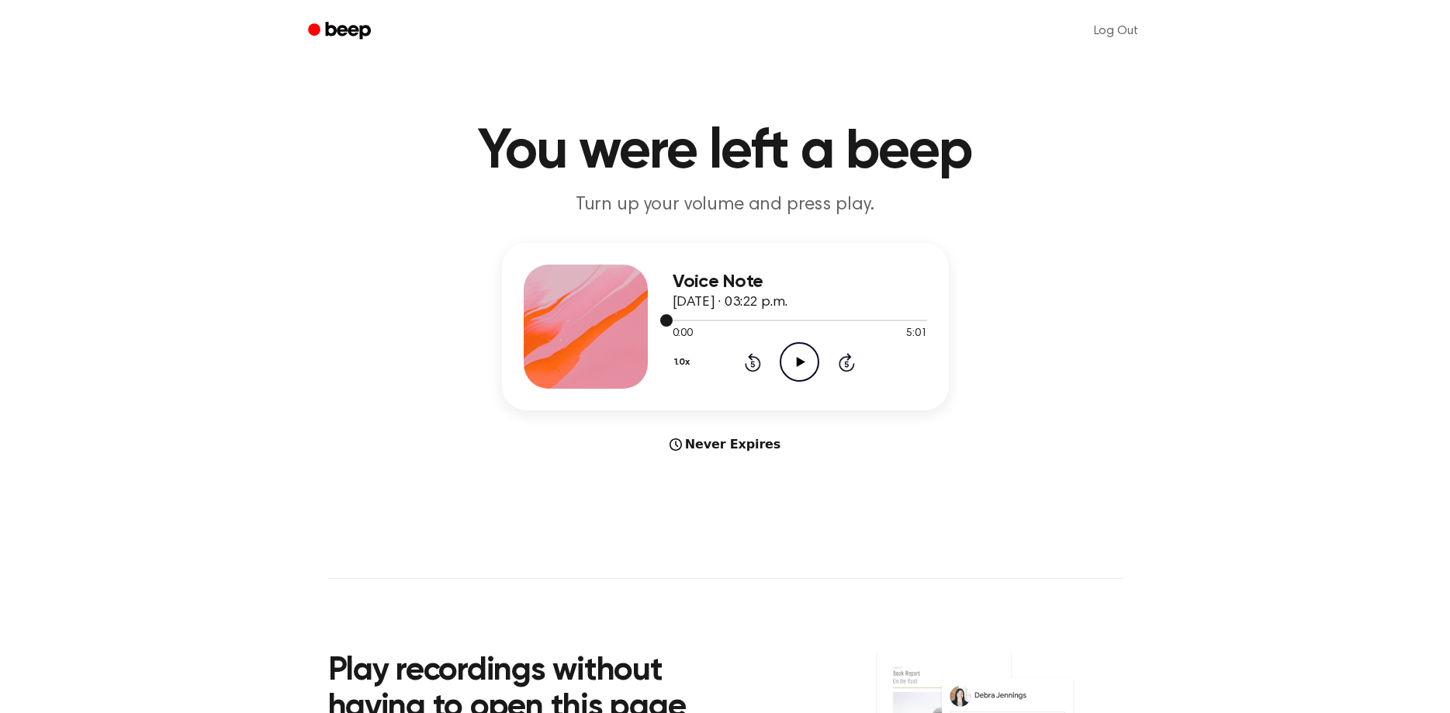
drag, startPoint x: 913, startPoint y: 322, endPoint x: 892, endPoint y: 341, distance: 28.0
click at [914, 322] on div at bounding box center [799, 319] width 254 height 12
click at [795, 362] on icon "Play Audio" at bounding box center [800, 362] width 40 height 40
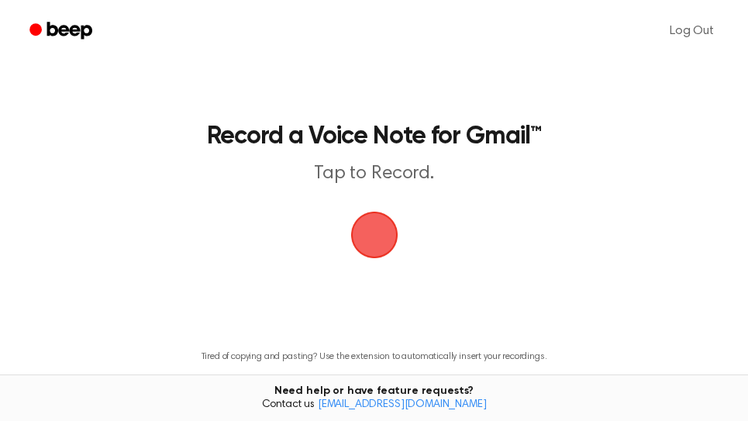
drag, startPoint x: 372, startPoint y: 233, endPoint x: 380, endPoint y: 208, distance: 26.2
click at [375, 223] on span "button" at bounding box center [375, 235] width 68 height 68
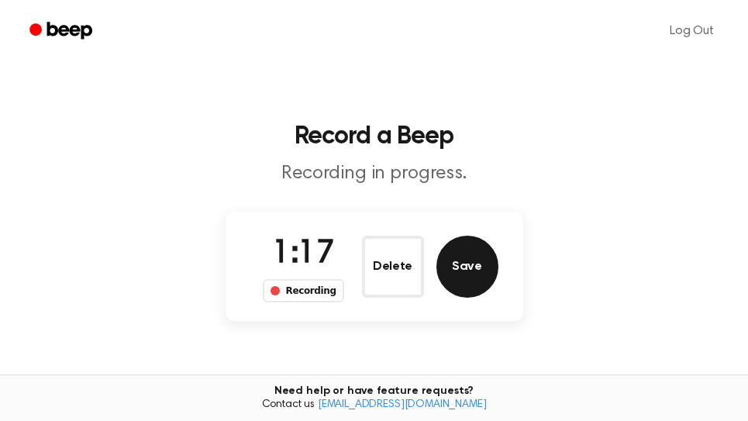
click at [485, 264] on button "Save" at bounding box center [468, 267] width 62 height 62
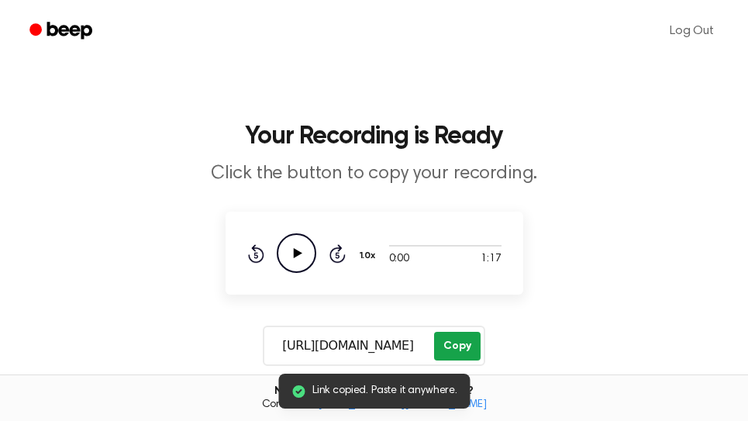
click at [468, 339] on button "Copy" at bounding box center [457, 346] width 46 height 29
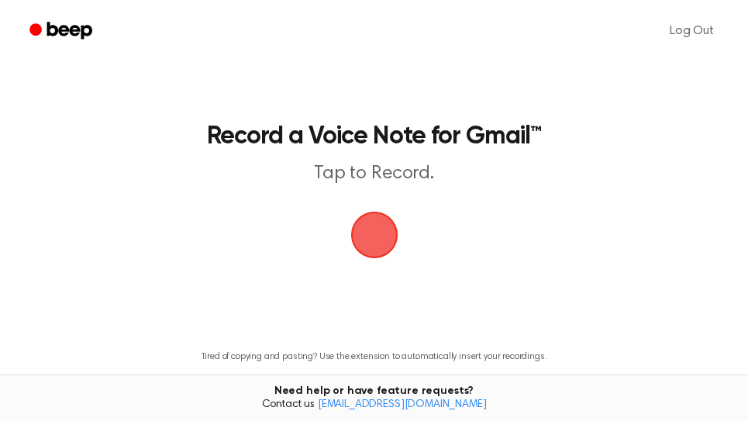
click at [374, 223] on span "button" at bounding box center [373, 234] width 85 height 85
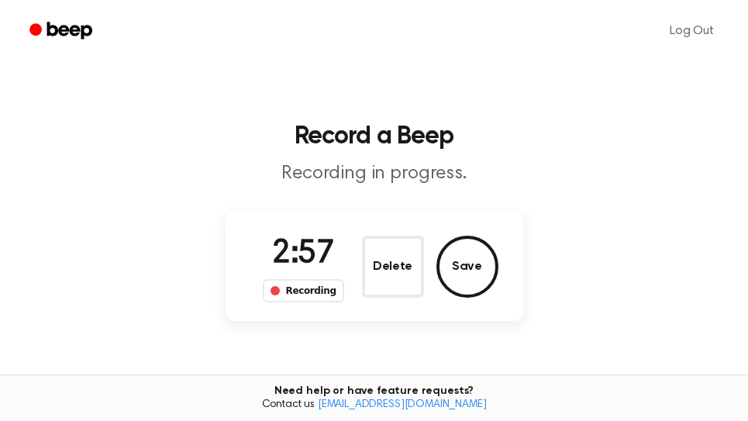
click at [482, 267] on button "Save" at bounding box center [468, 267] width 62 height 62
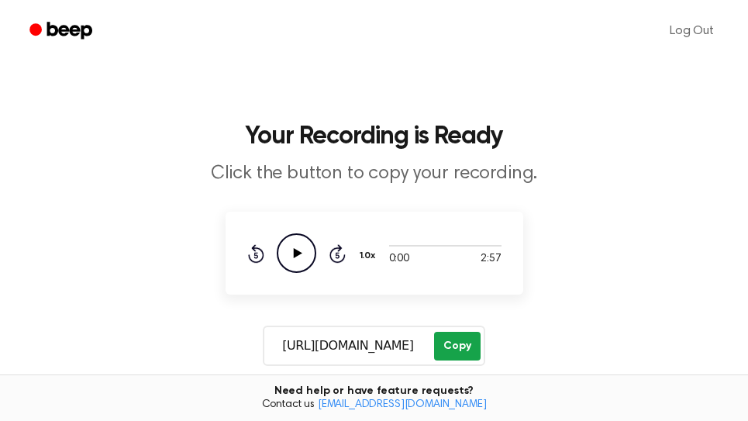
click at [472, 352] on button "Copy" at bounding box center [457, 346] width 46 height 29
